Goal: Find specific page/section: Find specific page/section

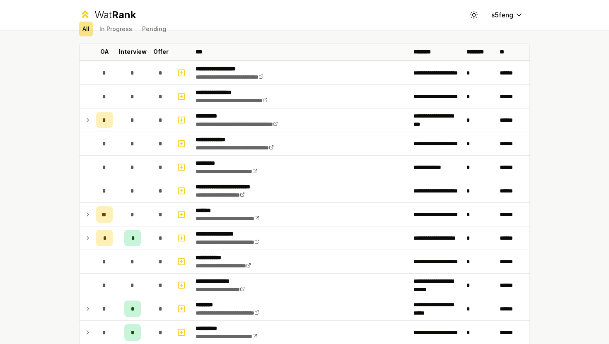
scroll to position [39, 0]
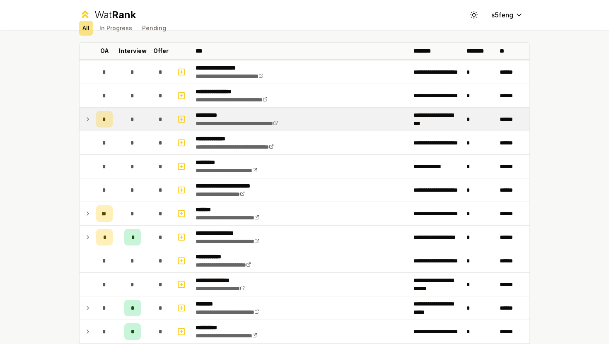
click at [85, 123] on icon at bounding box center [87, 119] width 7 height 10
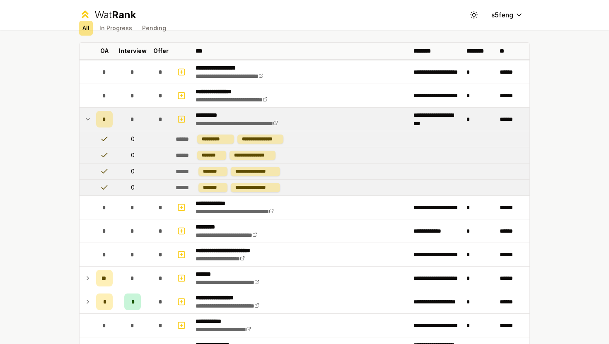
click at [87, 119] on icon at bounding box center [87, 119] width 7 height 10
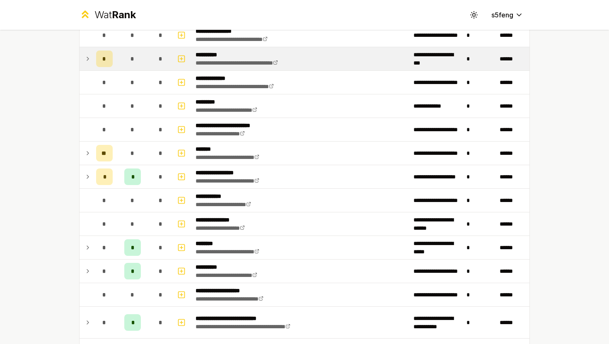
scroll to position [111, 0]
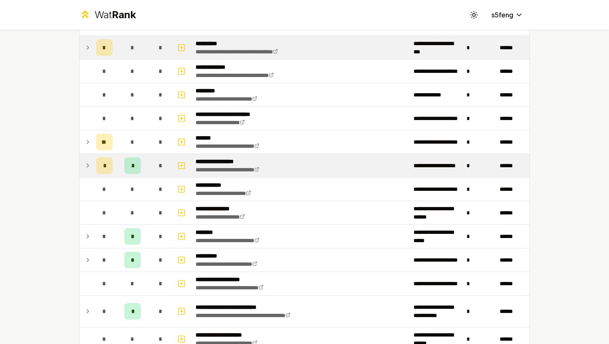
click at [87, 163] on icon at bounding box center [87, 166] width 7 height 10
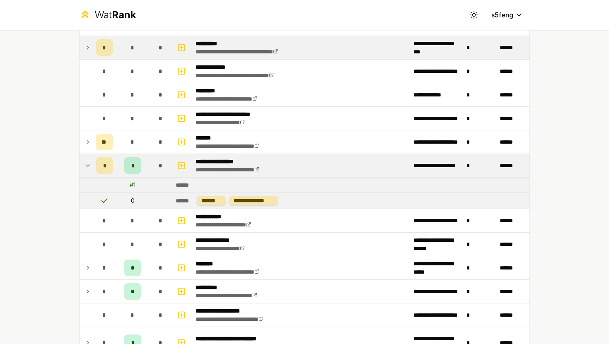
click at [87, 163] on icon at bounding box center [87, 166] width 7 height 10
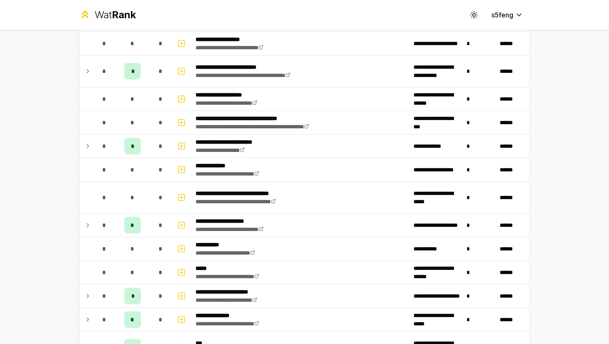
scroll to position [351, 0]
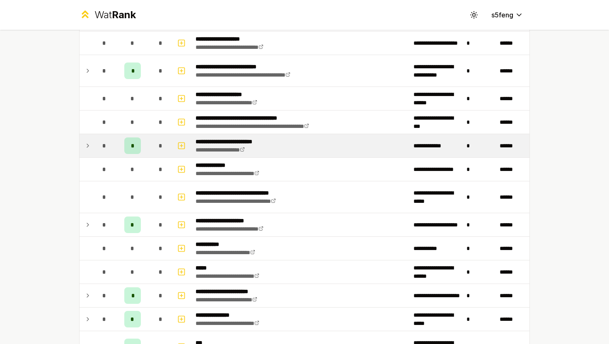
click at [87, 149] on icon at bounding box center [87, 146] width 7 height 10
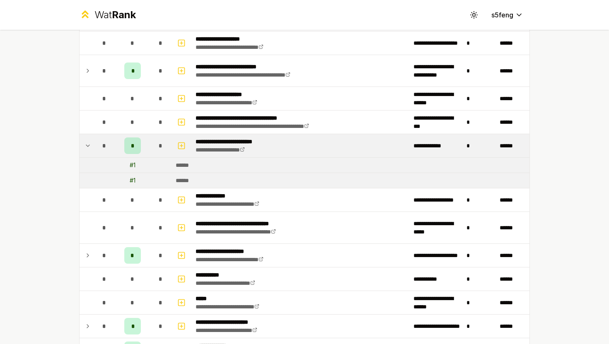
click at [87, 149] on icon at bounding box center [87, 146] width 7 height 10
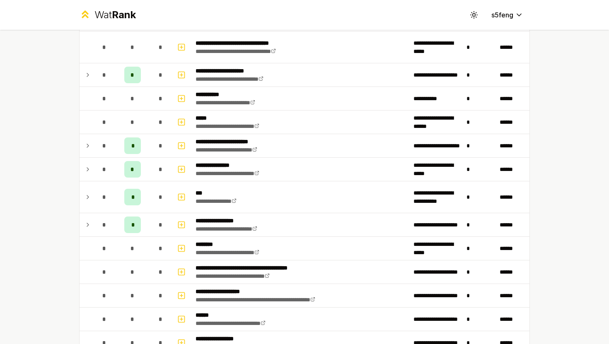
scroll to position [163, 0]
